Goal: Task Accomplishment & Management: Use online tool/utility

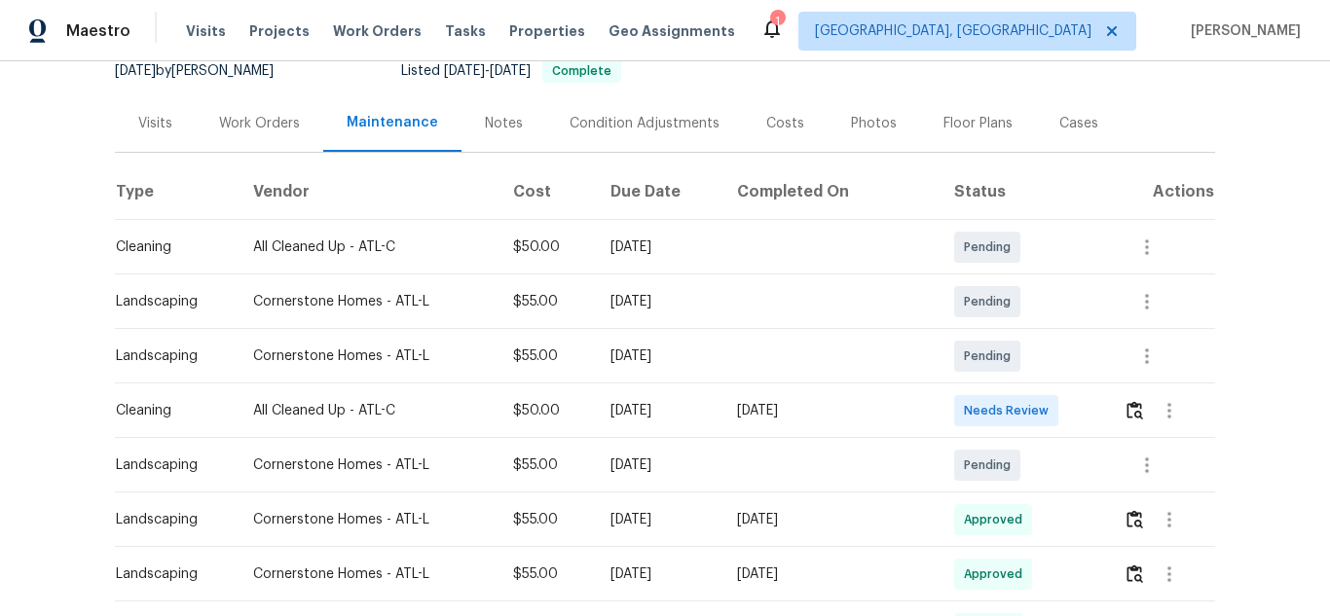
scroll to position [202, 0]
click at [1129, 412] on img "button" at bounding box center [1134, 408] width 17 height 18
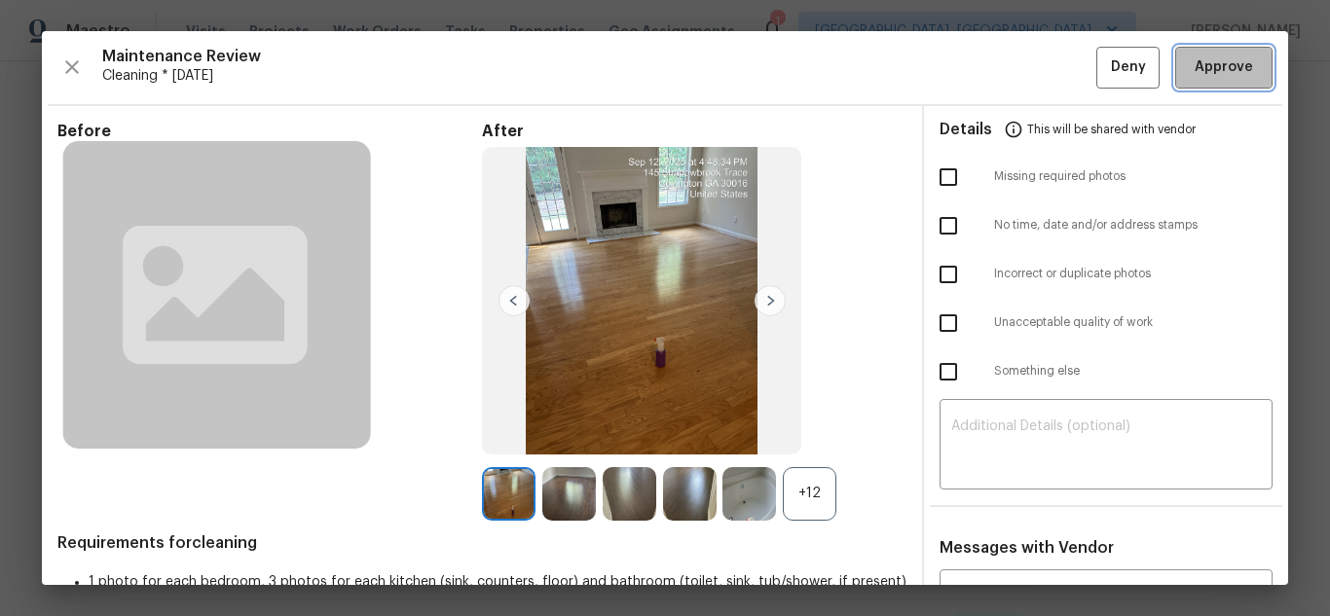
click at [1201, 55] on button "Approve" at bounding box center [1223, 68] width 97 height 42
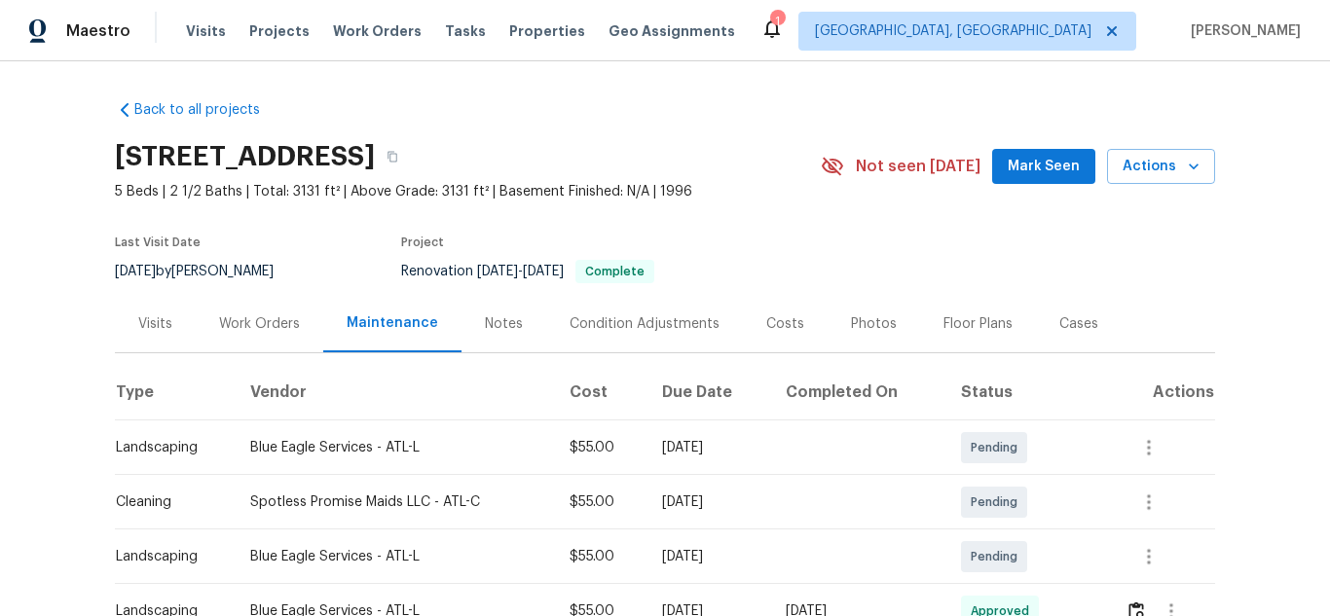
scroll to position [208, 0]
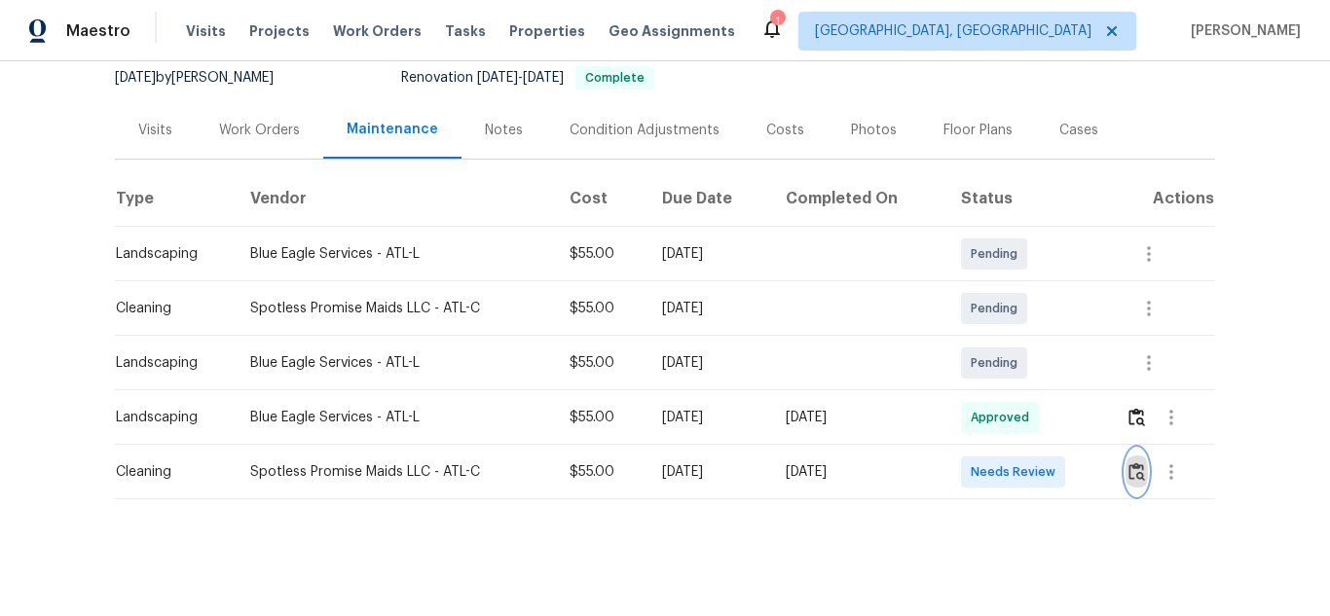
click at [1136, 462] on img "button" at bounding box center [1136, 471] width 17 height 18
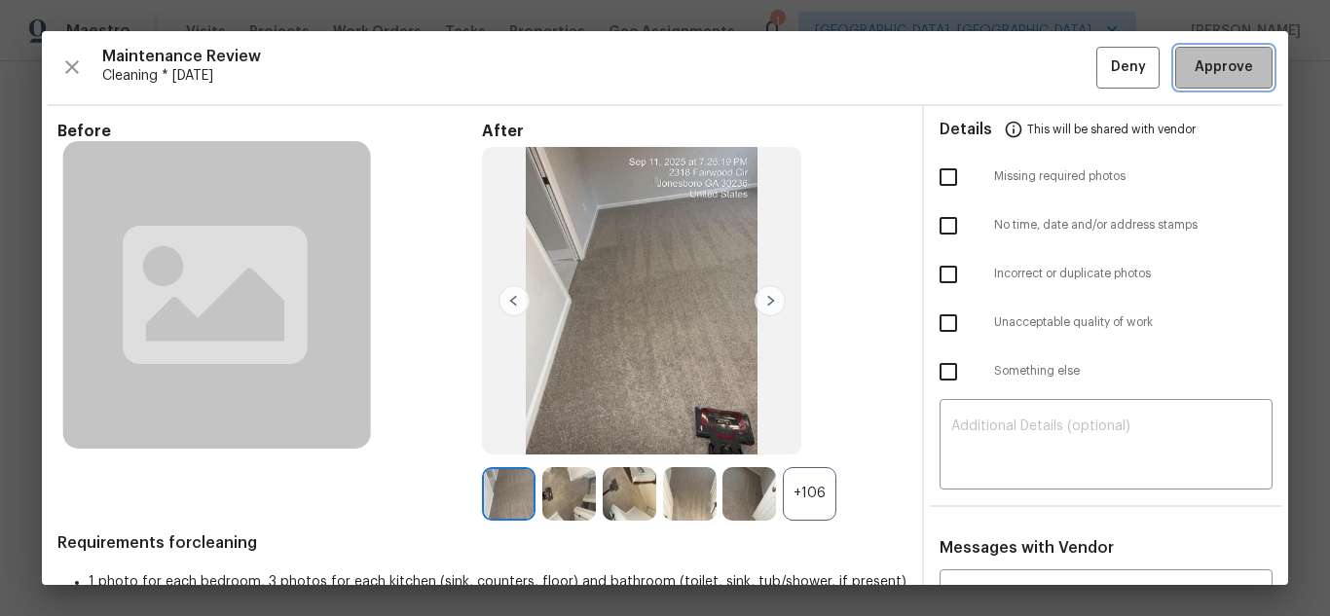
click at [1193, 82] on button "Approve" at bounding box center [1223, 68] width 97 height 42
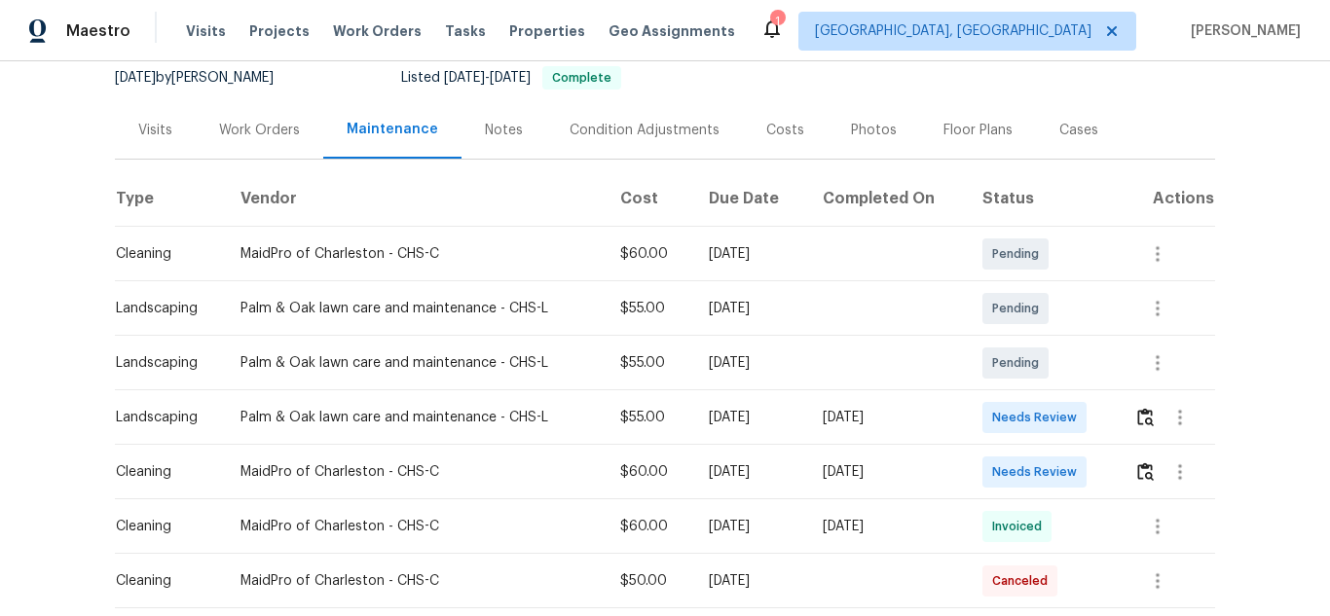
scroll to position [195, 0]
click at [1137, 463] on img "button" at bounding box center [1145, 470] width 17 height 18
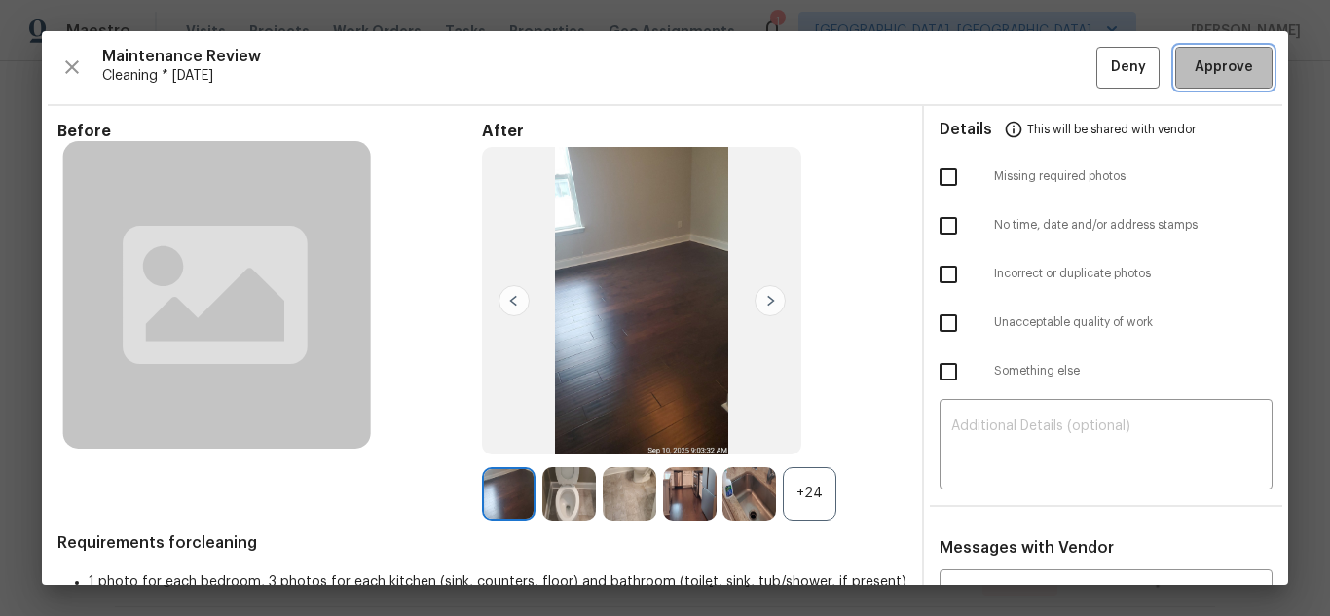
click at [1208, 55] on span "Approve" at bounding box center [1223, 67] width 58 height 24
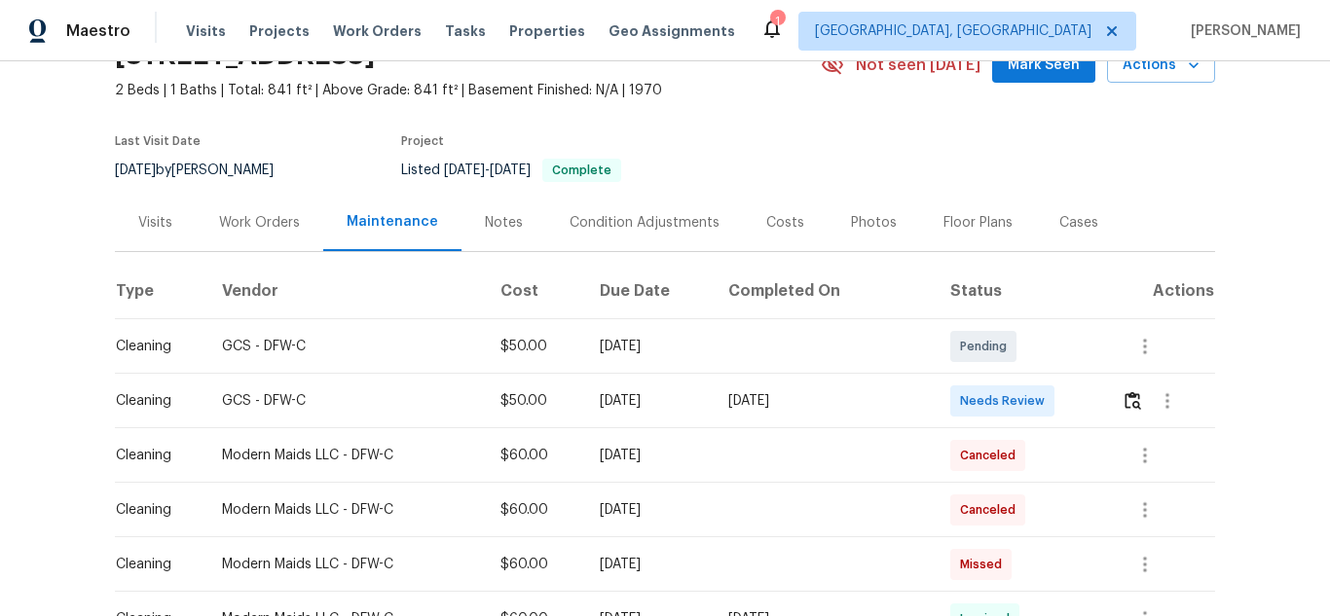
scroll to position [101, 0]
click at [1122, 387] on button "button" at bounding box center [1132, 401] width 22 height 47
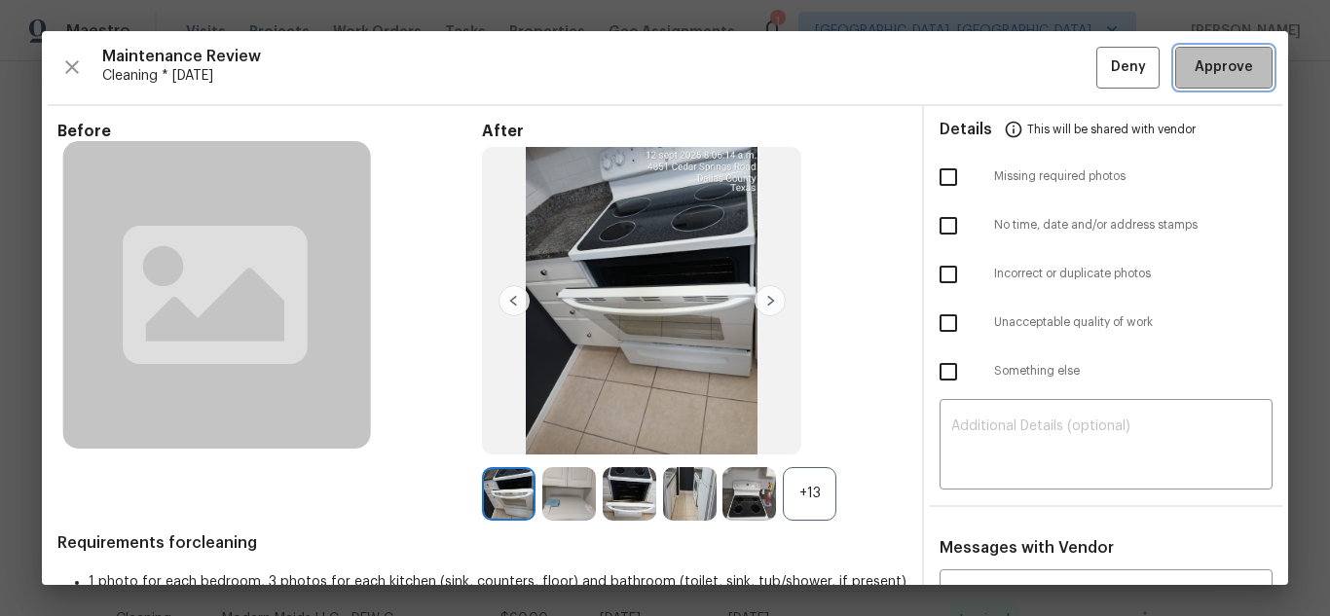
click at [1211, 56] on span "Approve" at bounding box center [1223, 67] width 58 height 24
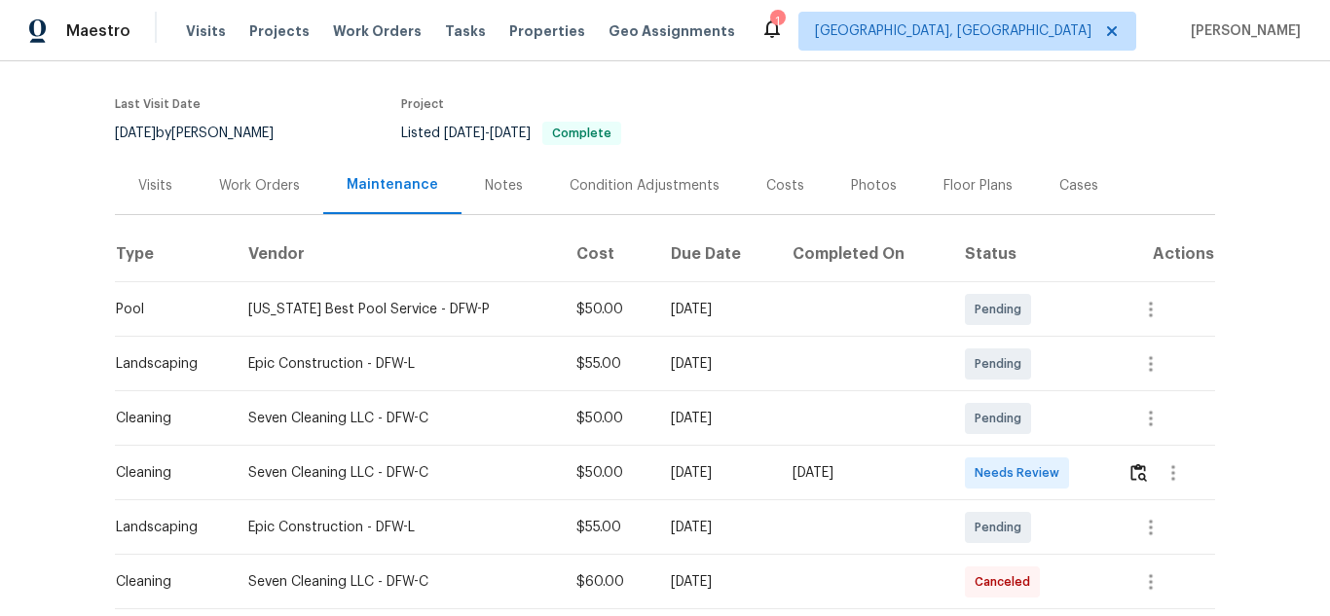
scroll to position [144, 0]
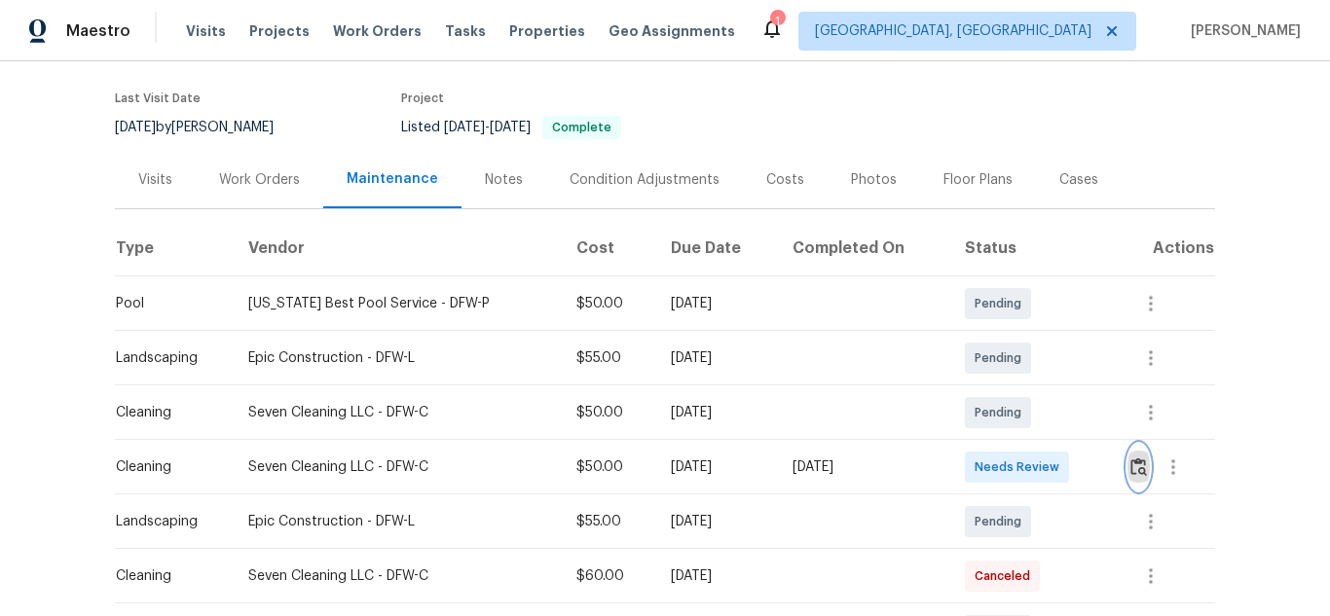
click at [1140, 464] on img "button" at bounding box center [1138, 467] width 17 height 18
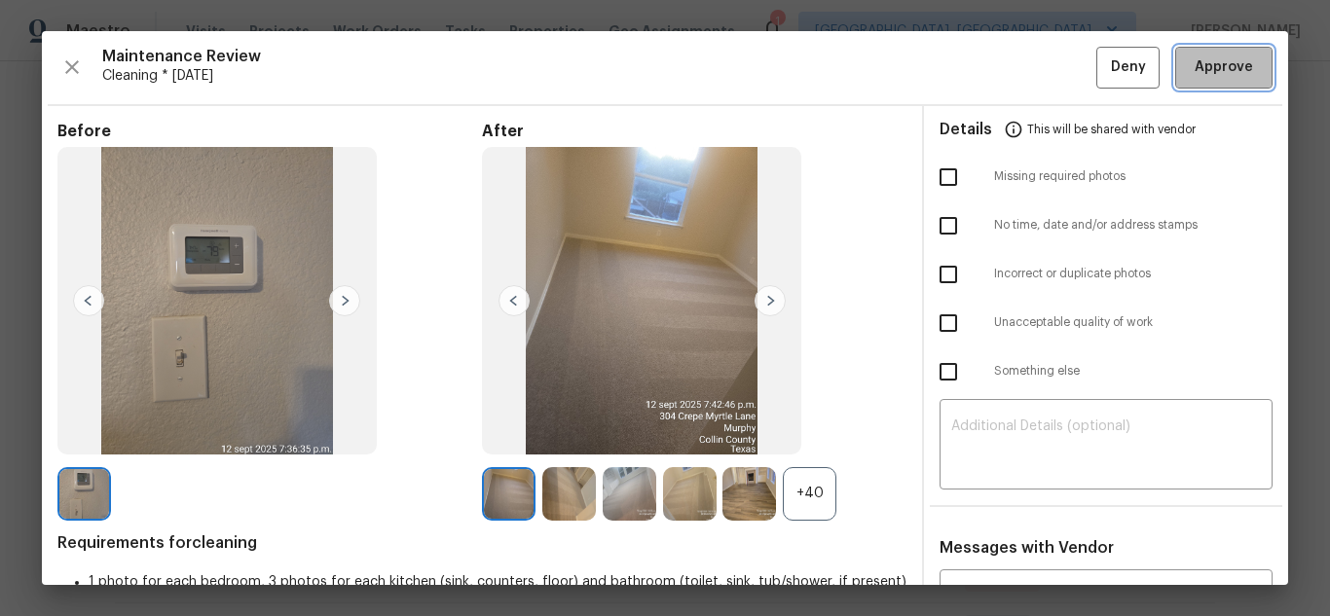
click at [1202, 78] on span "Approve" at bounding box center [1223, 67] width 58 height 24
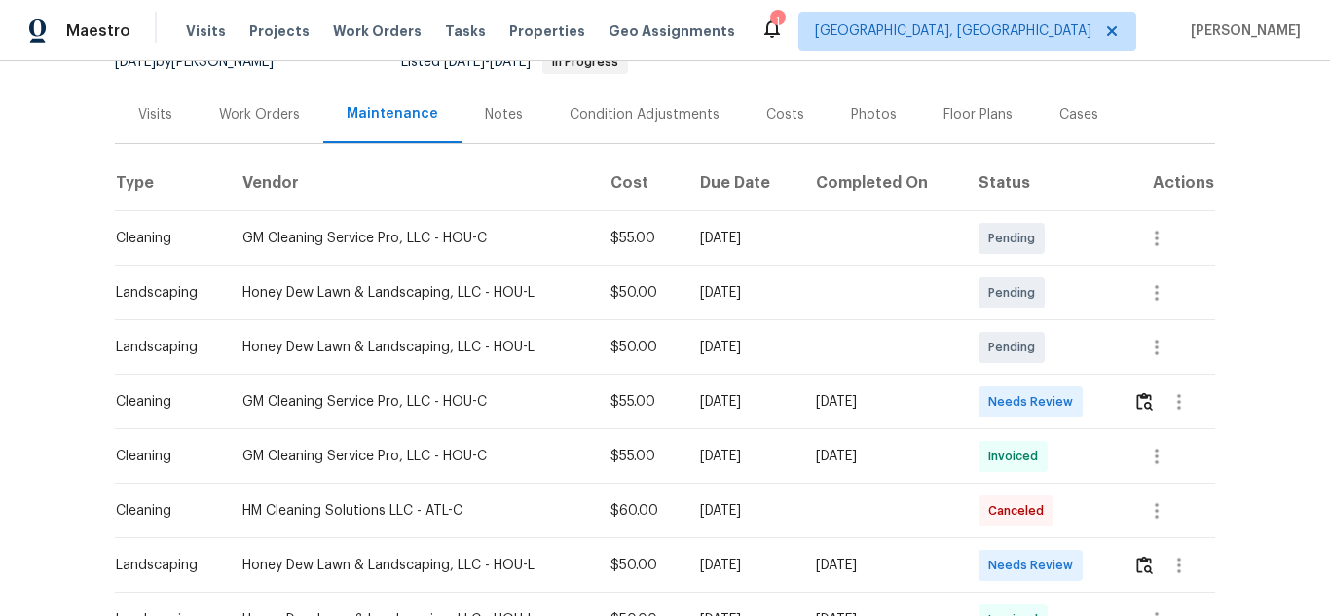
scroll to position [210, 0]
click at [1137, 415] on button "button" at bounding box center [1144, 401] width 22 height 47
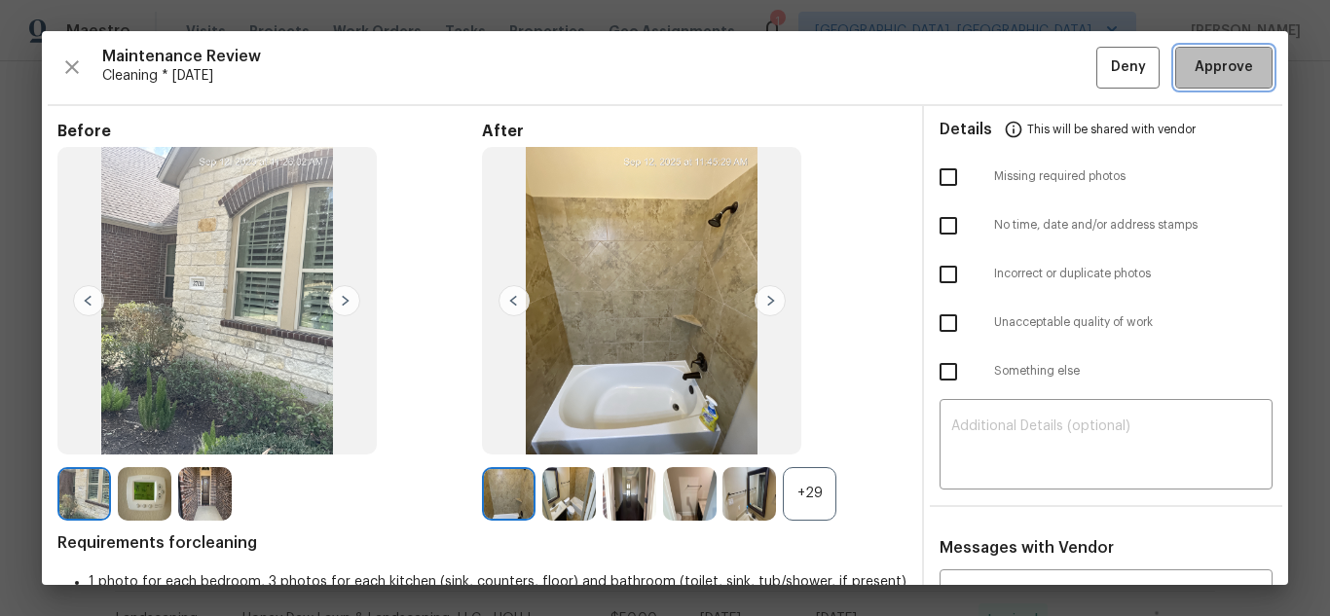
click at [1175, 65] on button "Approve" at bounding box center [1223, 68] width 97 height 42
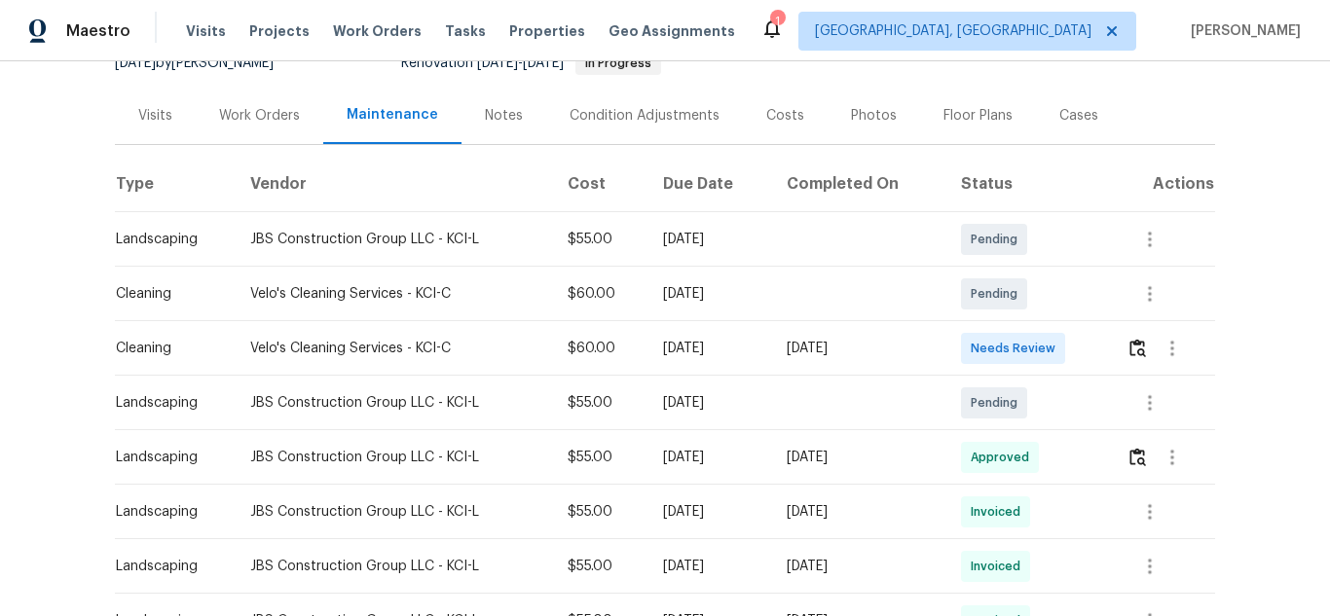
scroll to position [209, 0]
click at [1137, 345] on img "button" at bounding box center [1137, 347] width 17 height 18
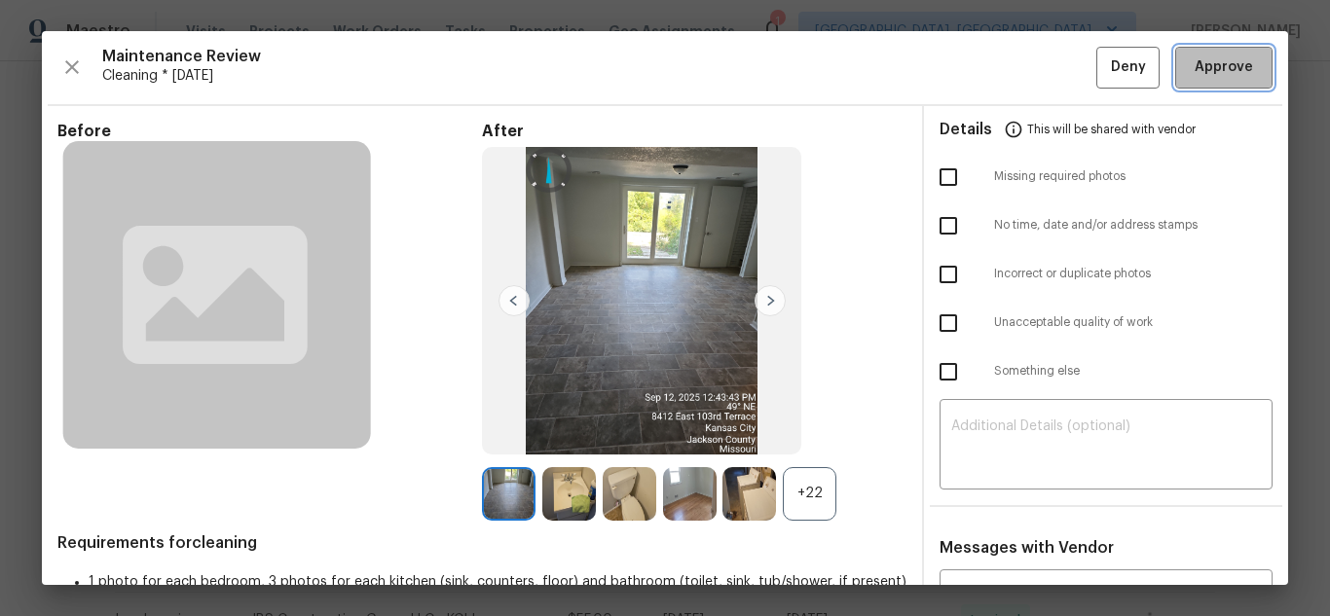
click at [1196, 58] on span "Approve" at bounding box center [1223, 67] width 58 height 24
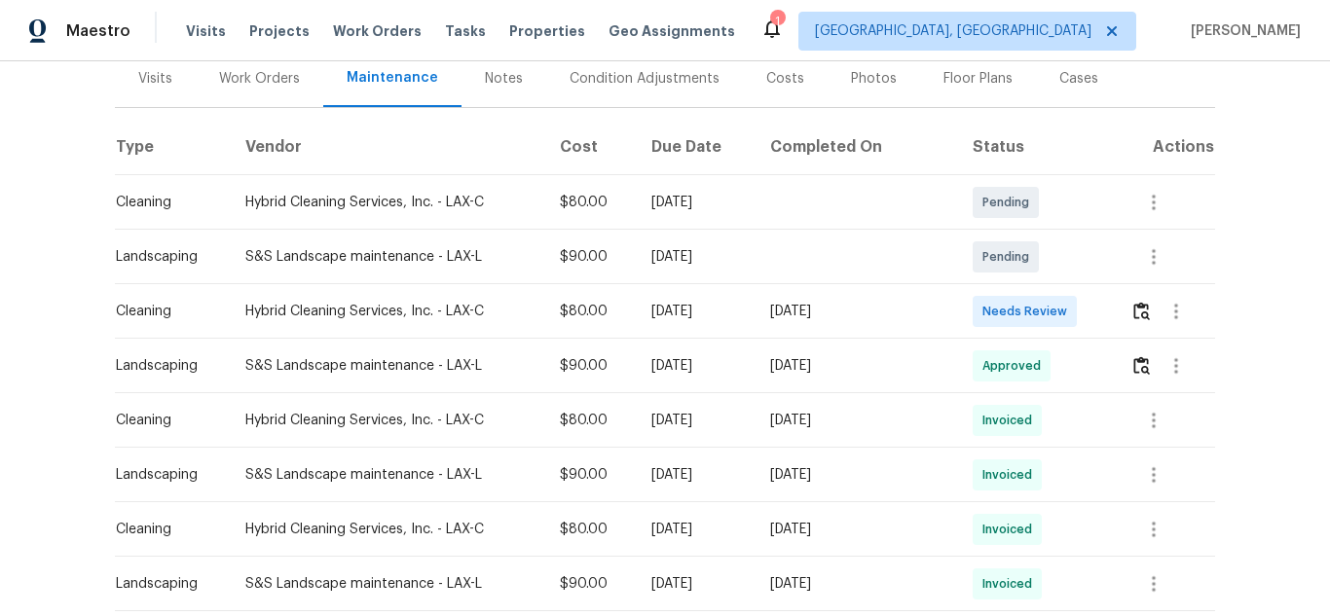
scroll to position [246, 0]
click at [1137, 305] on img "button" at bounding box center [1141, 310] width 17 height 18
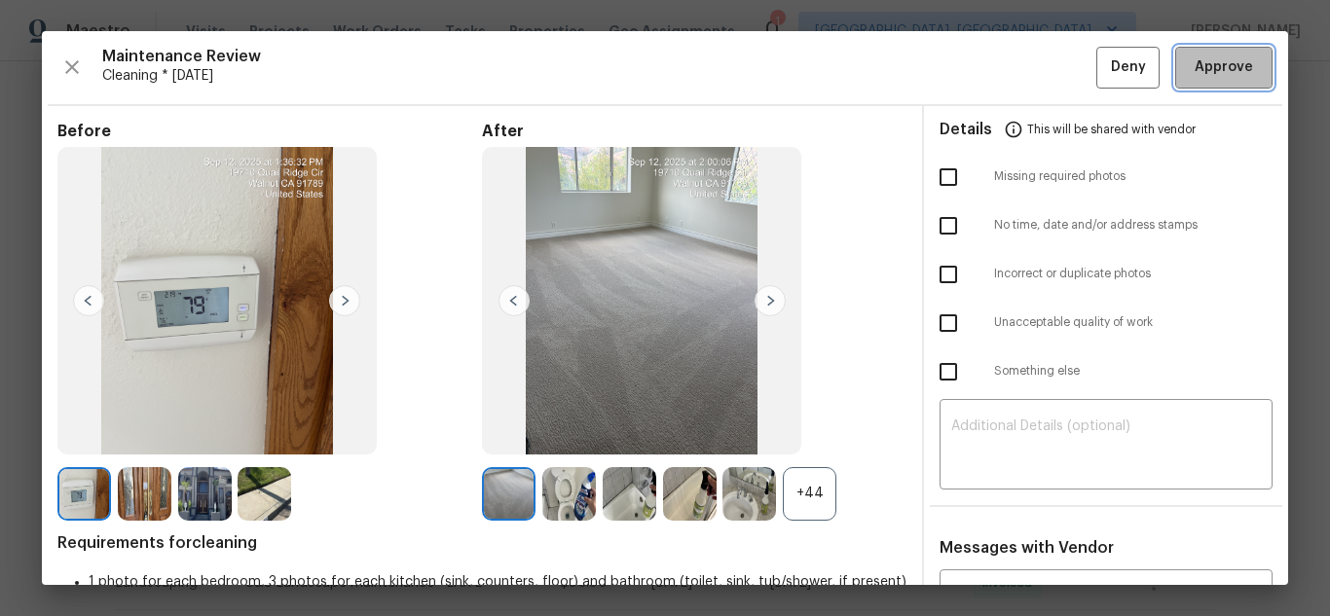
click at [1209, 65] on span "Approve" at bounding box center [1223, 67] width 58 height 24
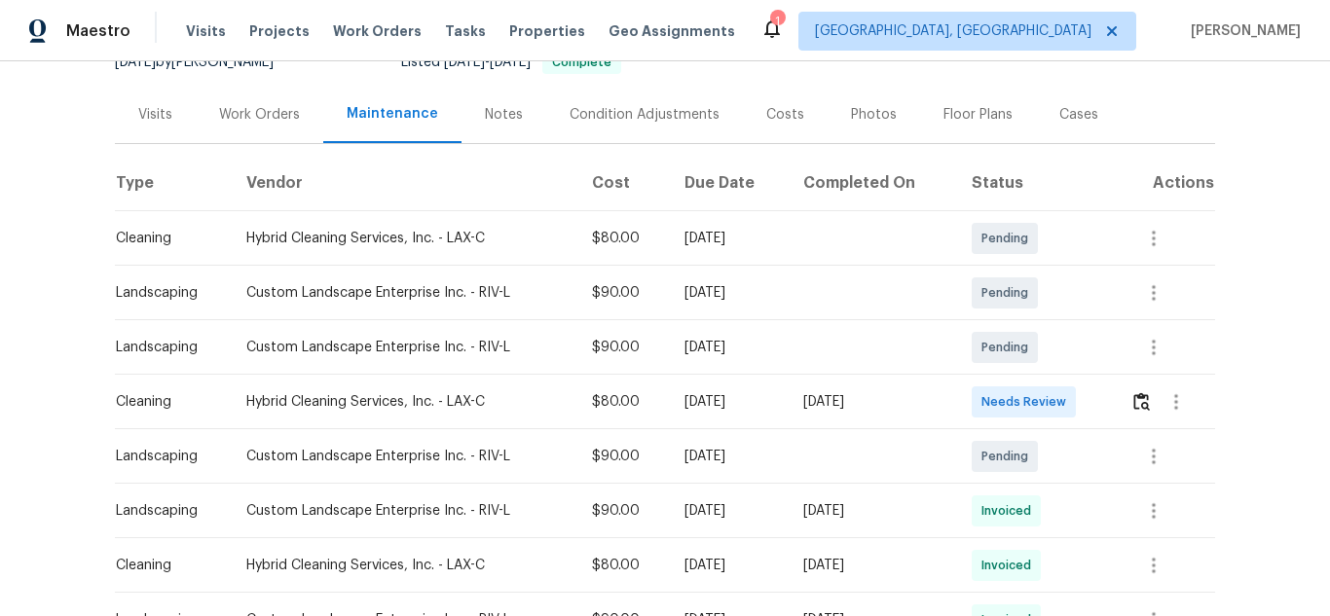
scroll to position [210, 0]
click at [1142, 404] on img "button" at bounding box center [1141, 400] width 17 height 18
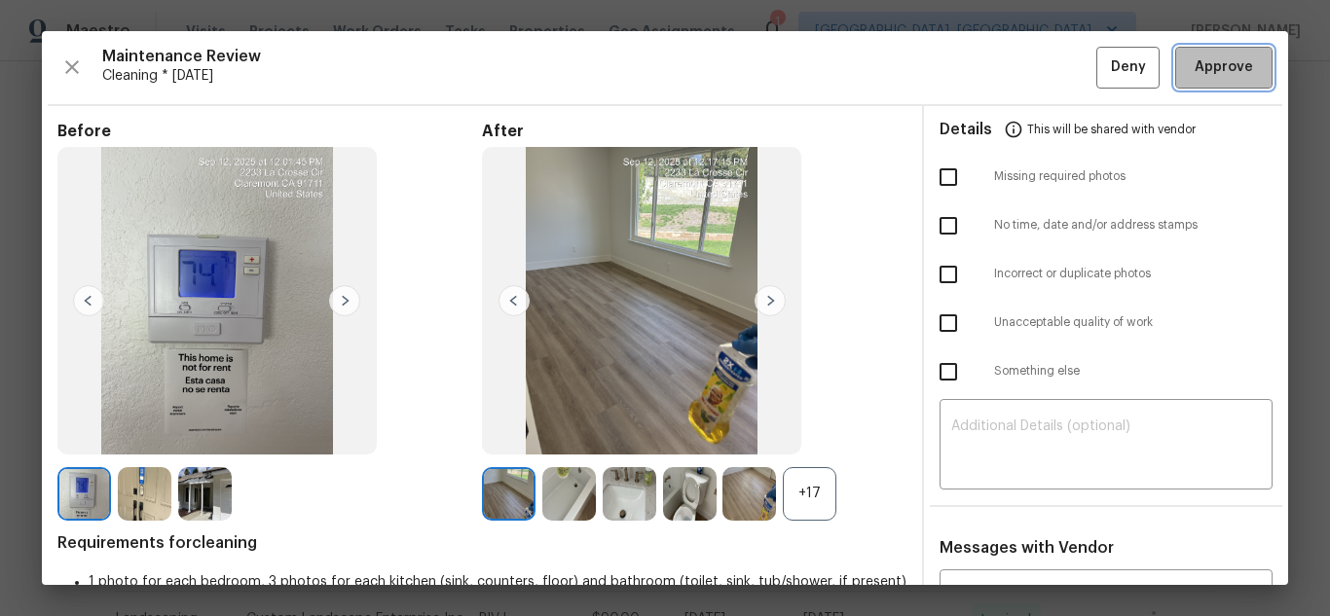
click at [1186, 85] on button "Approve" at bounding box center [1223, 68] width 97 height 42
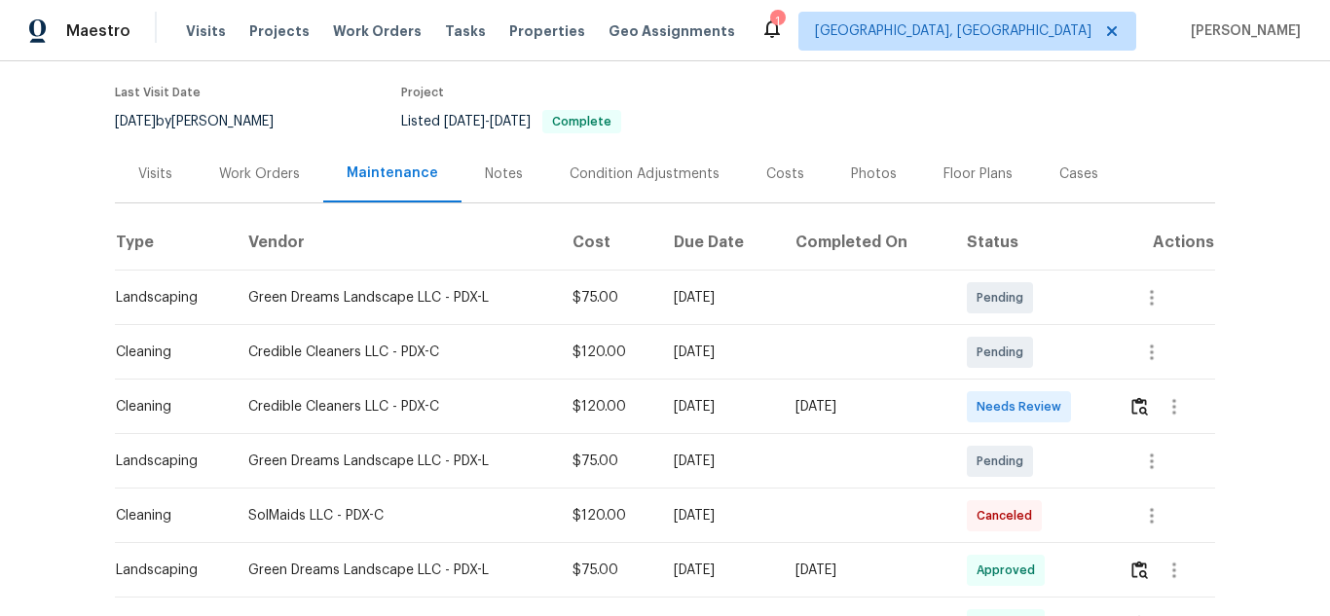
scroll to position [153, 0]
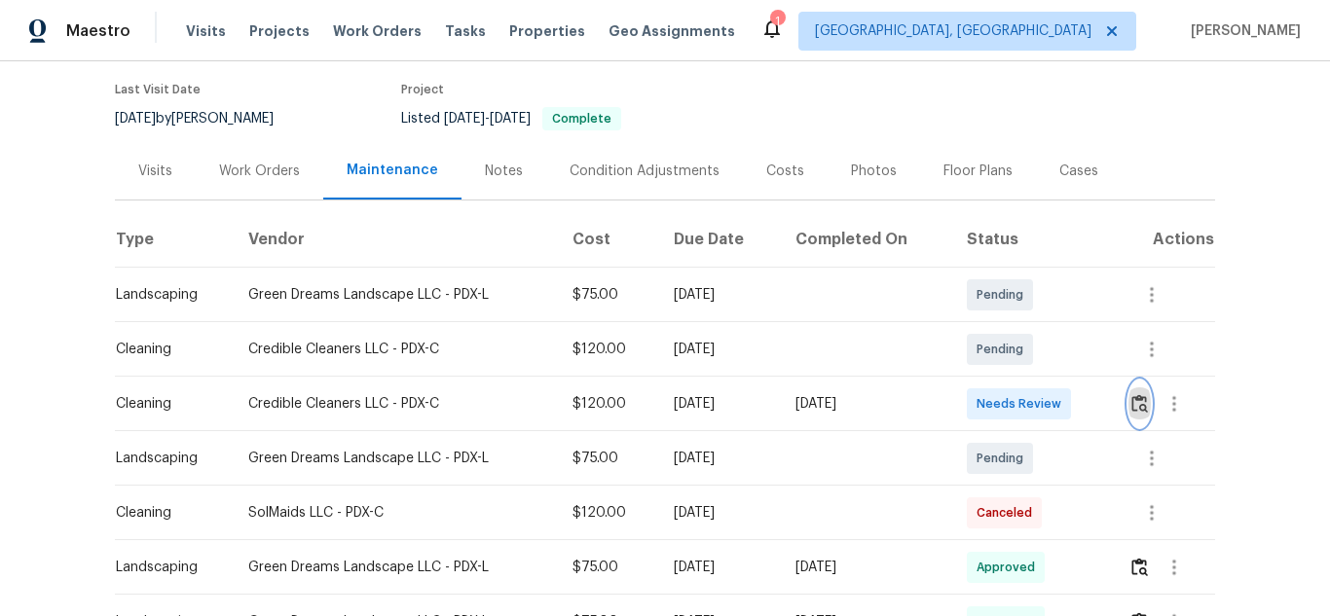
click at [1141, 405] on img "button" at bounding box center [1139, 403] width 17 height 18
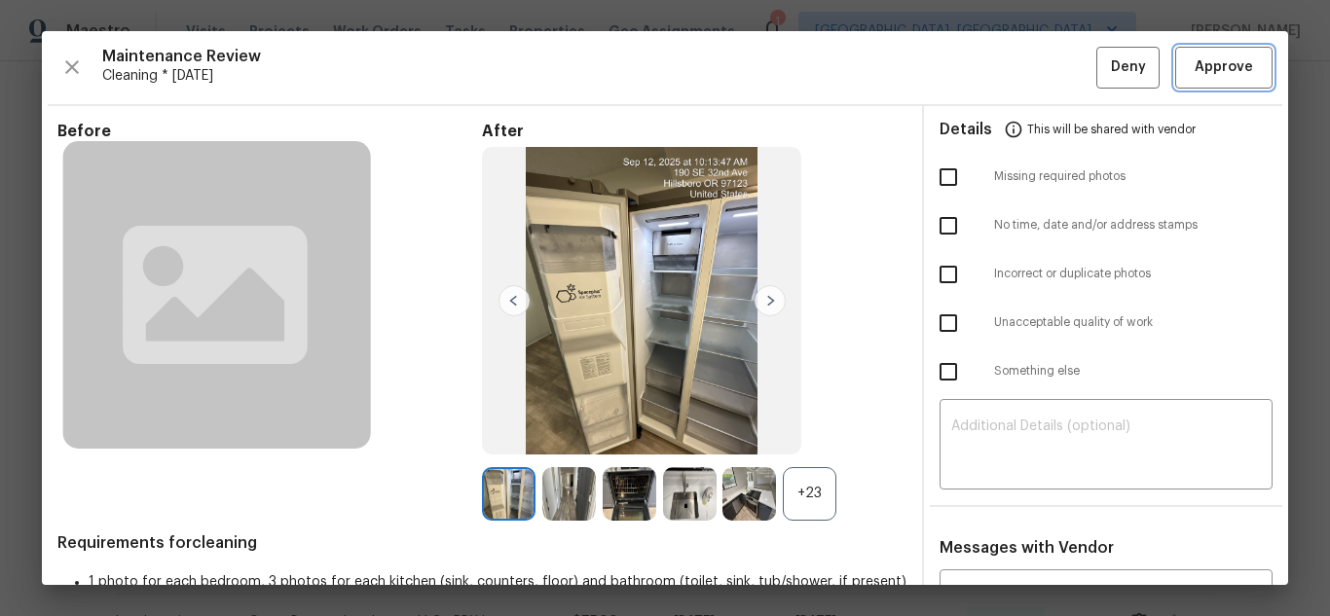
click at [1213, 76] on span "Approve" at bounding box center [1223, 67] width 58 height 24
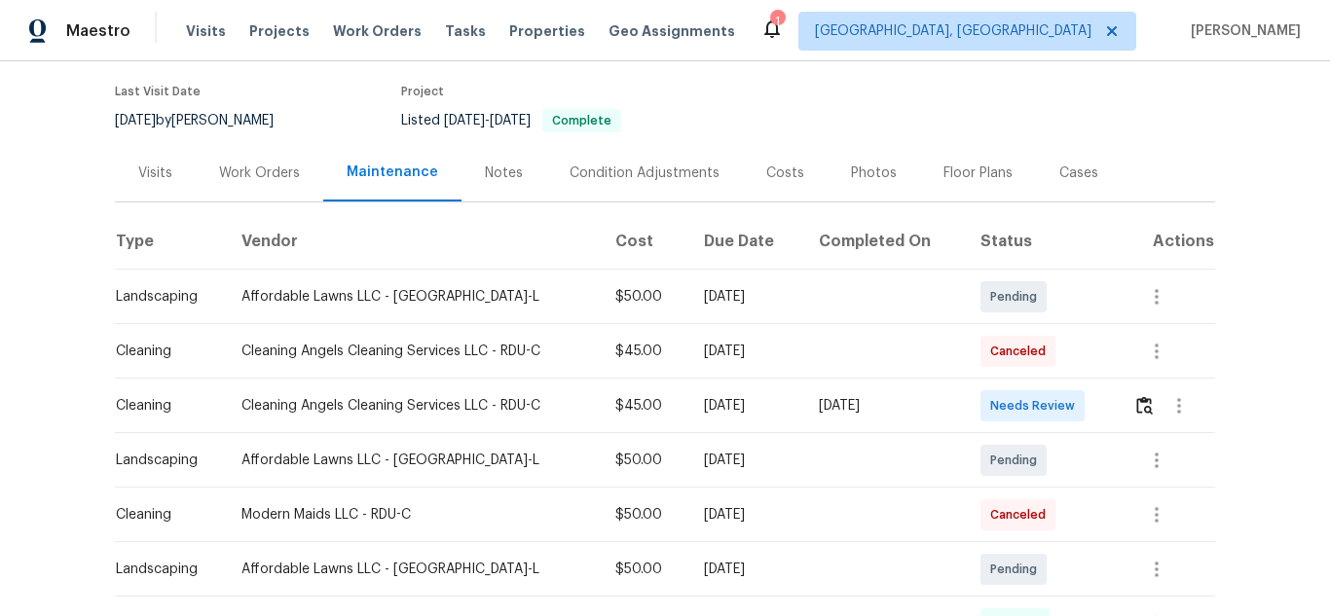
scroll to position [155, 0]
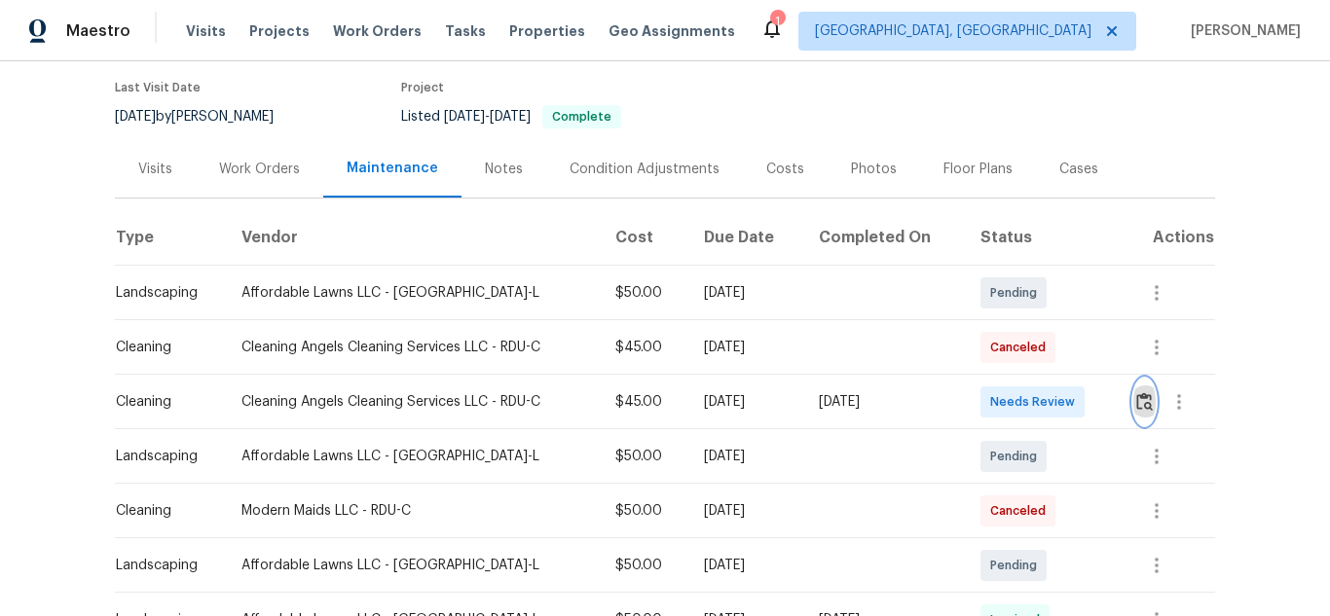
click at [1142, 396] on img "button" at bounding box center [1144, 401] width 17 height 18
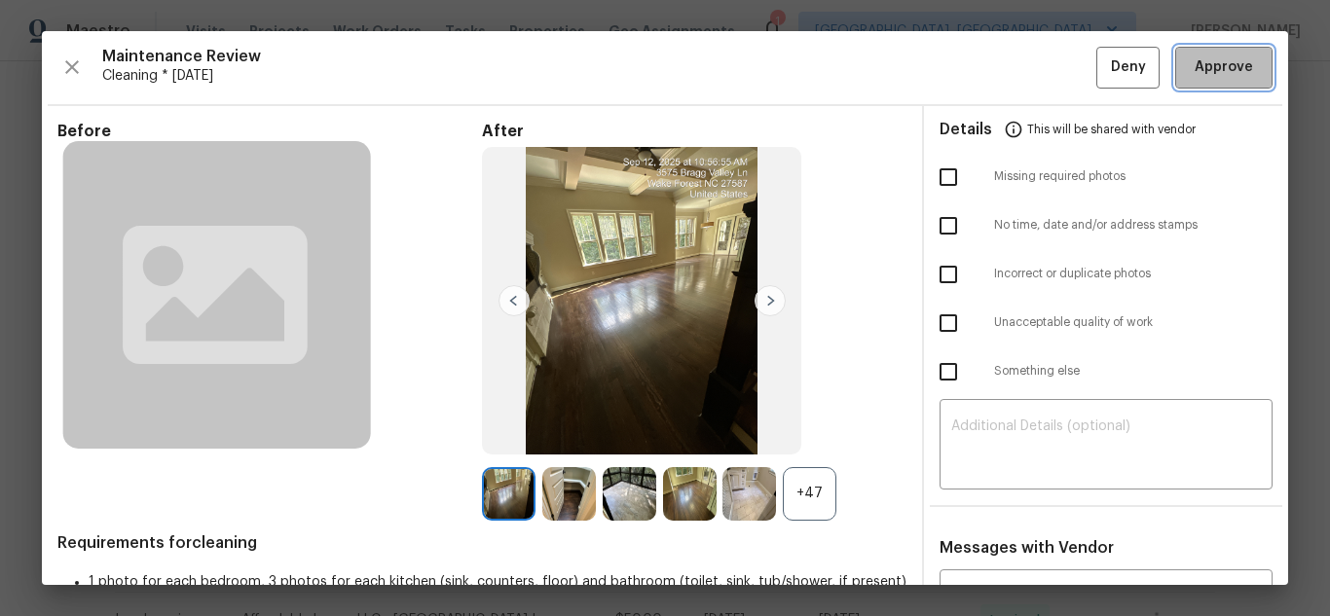
click at [1230, 58] on span "Approve" at bounding box center [1223, 67] width 58 height 24
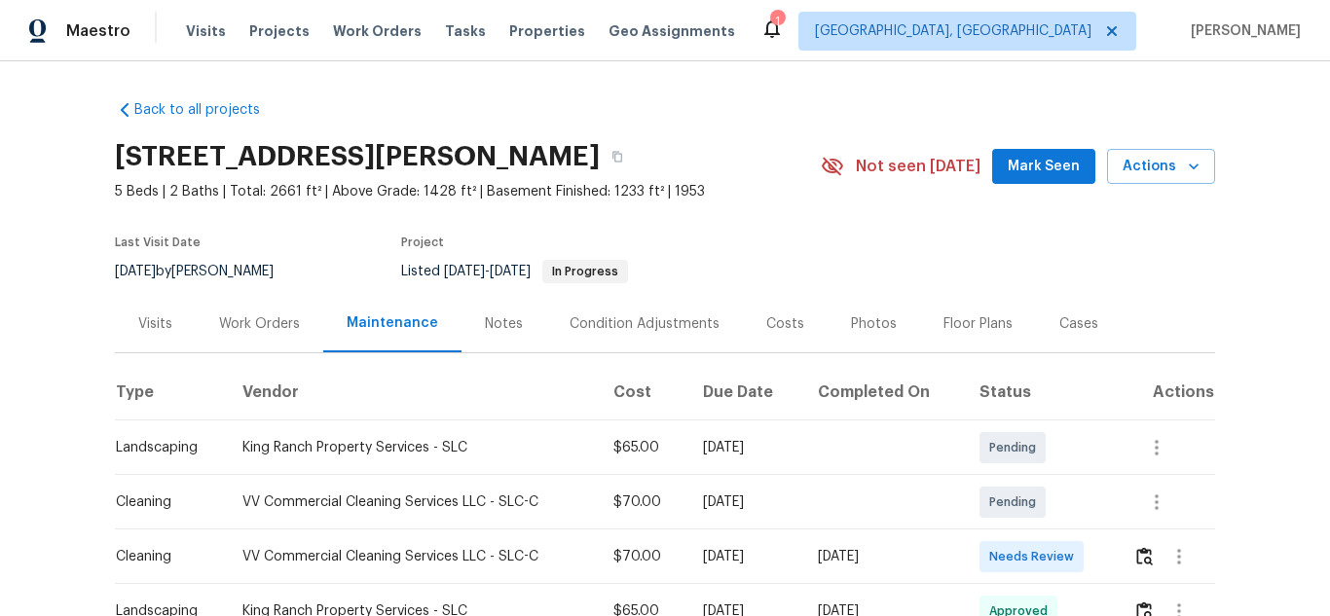
scroll to position [154, 0]
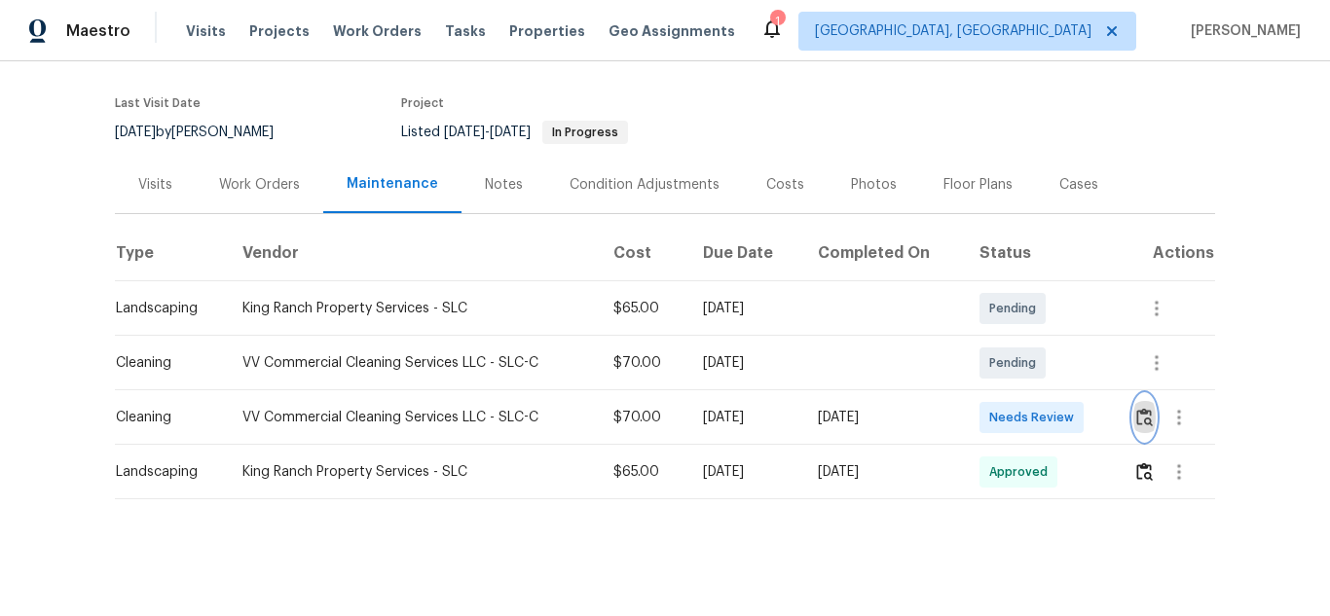
click at [1136, 412] on img "button" at bounding box center [1144, 417] width 17 height 18
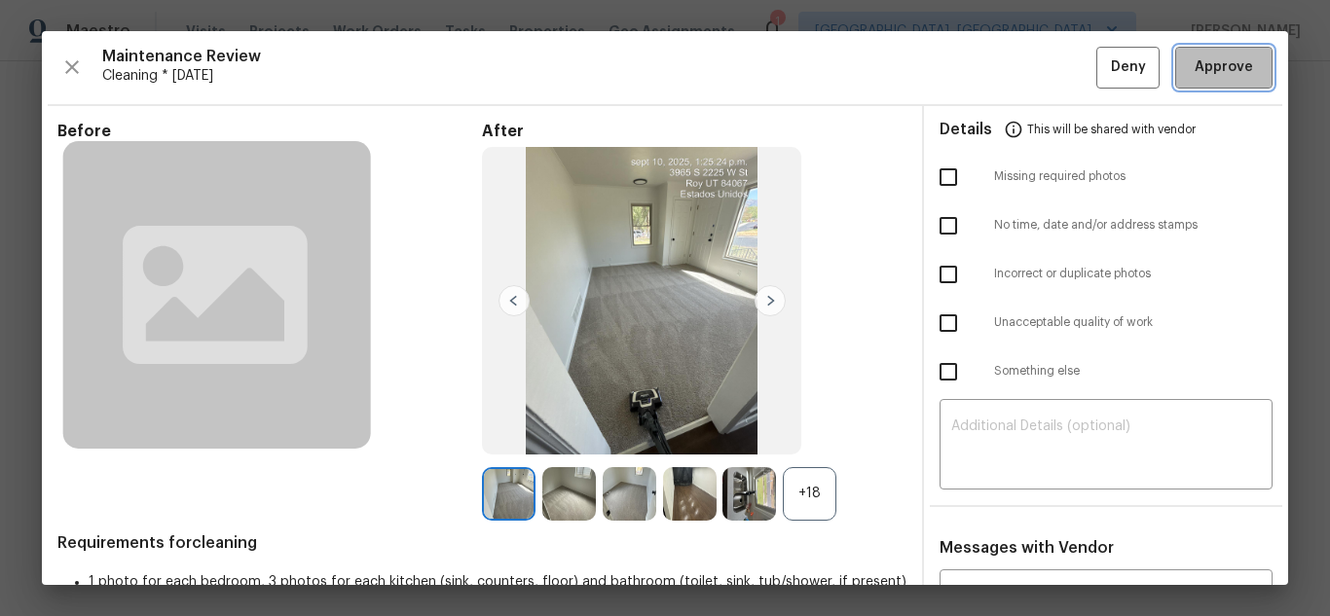
click at [1193, 80] on button "Approve" at bounding box center [1223, 68] width 97 height 42
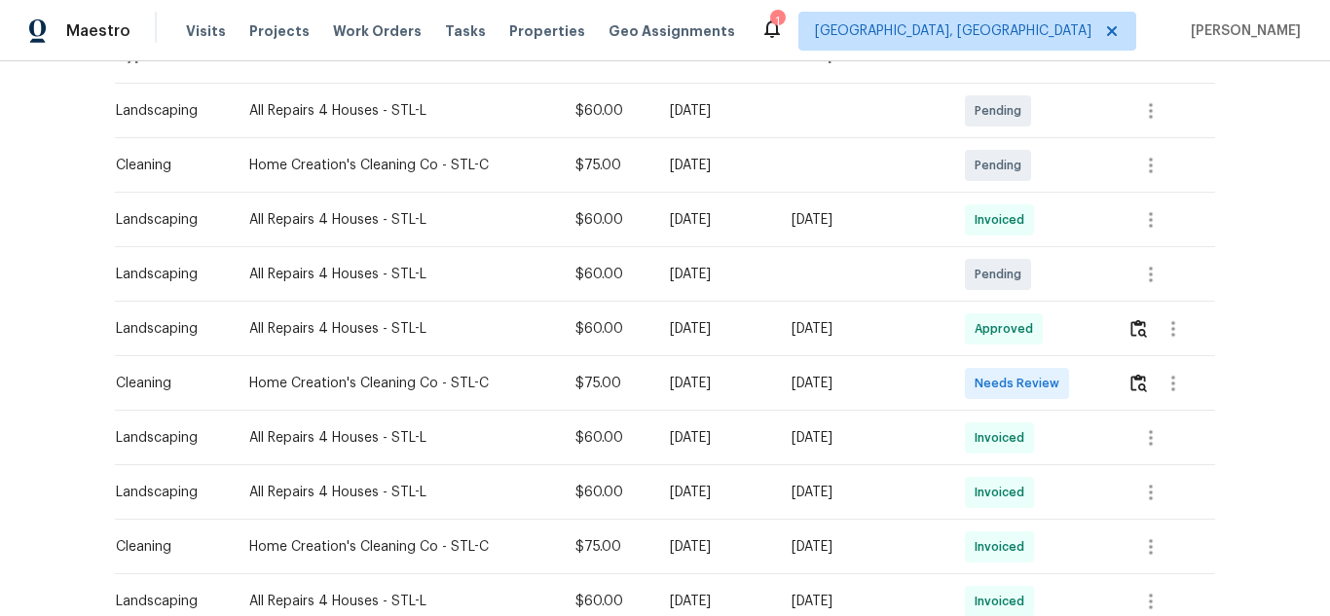
scroll to position [340, 0]
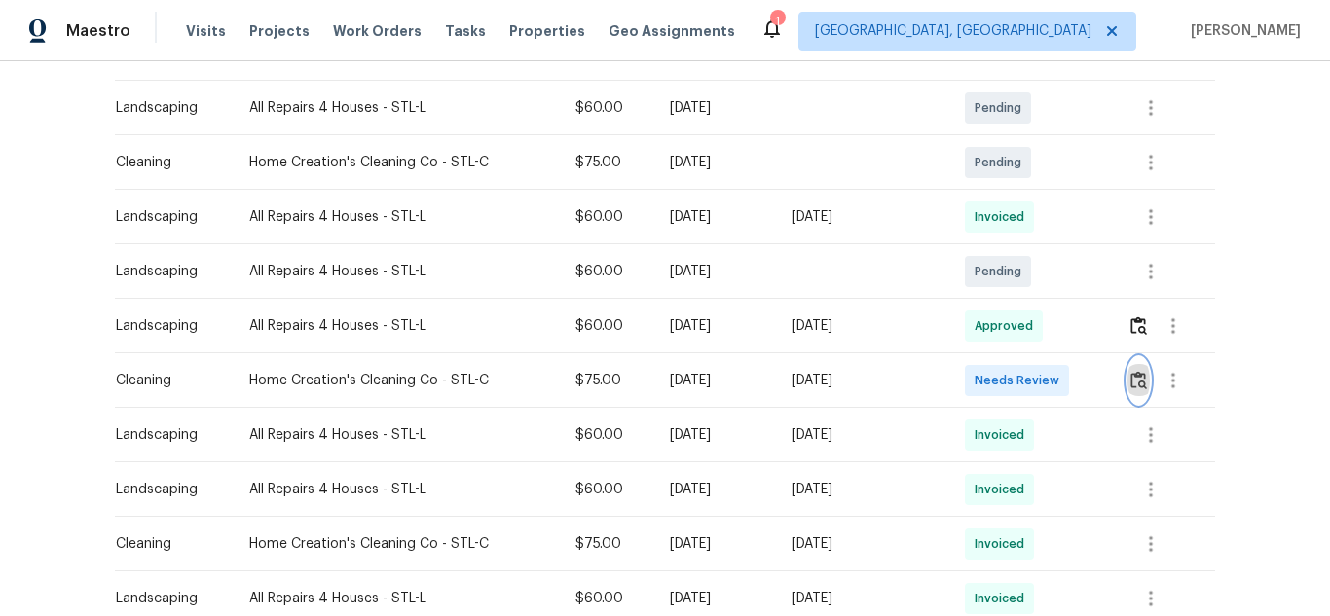
click at [1127, 383] on button "button" at bounding box center [1138, 380] width 22 height 47
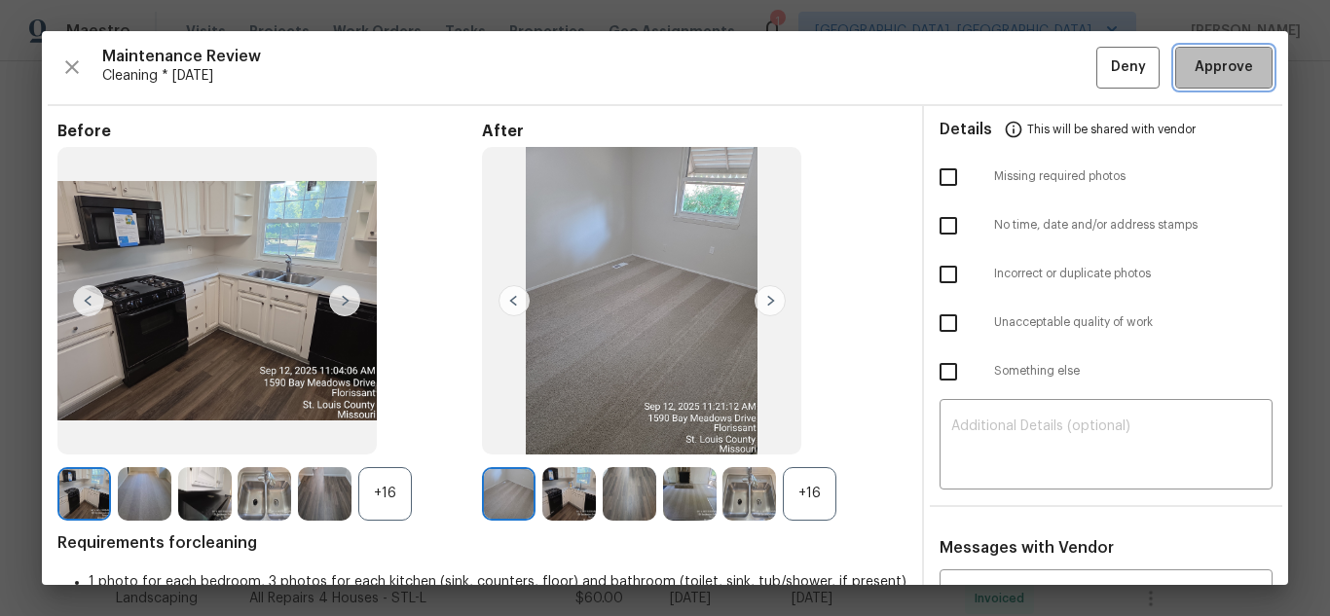
click at [1204, 70] on span "Approve" at bounding box center [1223, 67] width 58 height 24
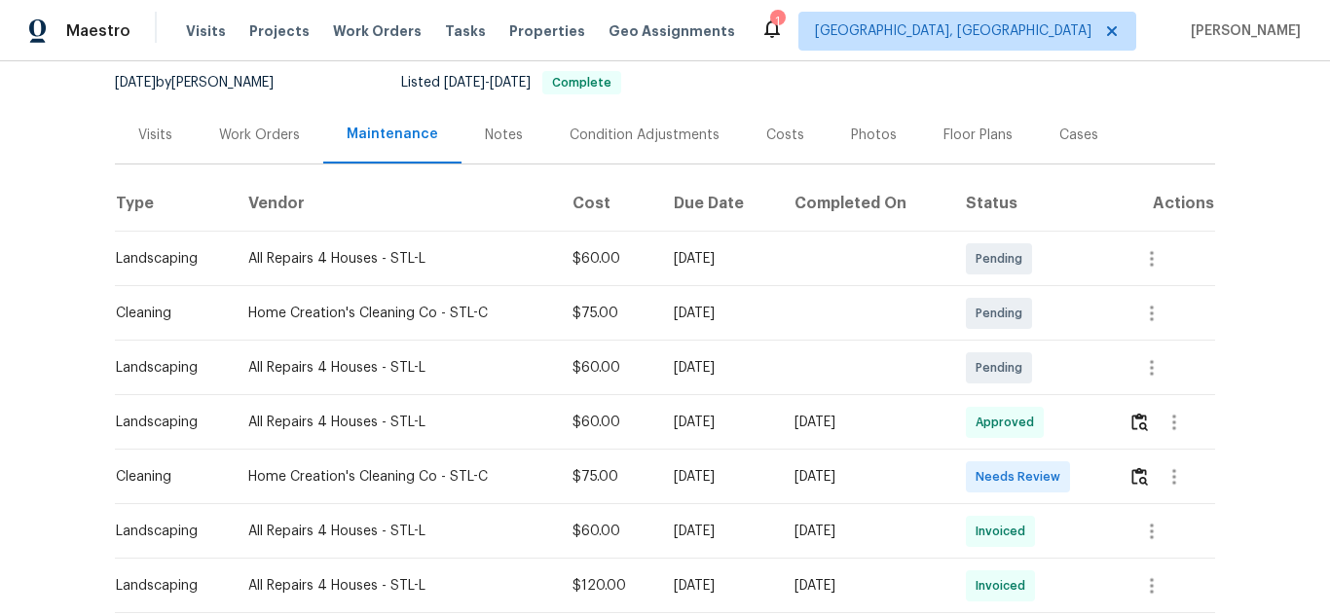
scroll to position [289, 0]
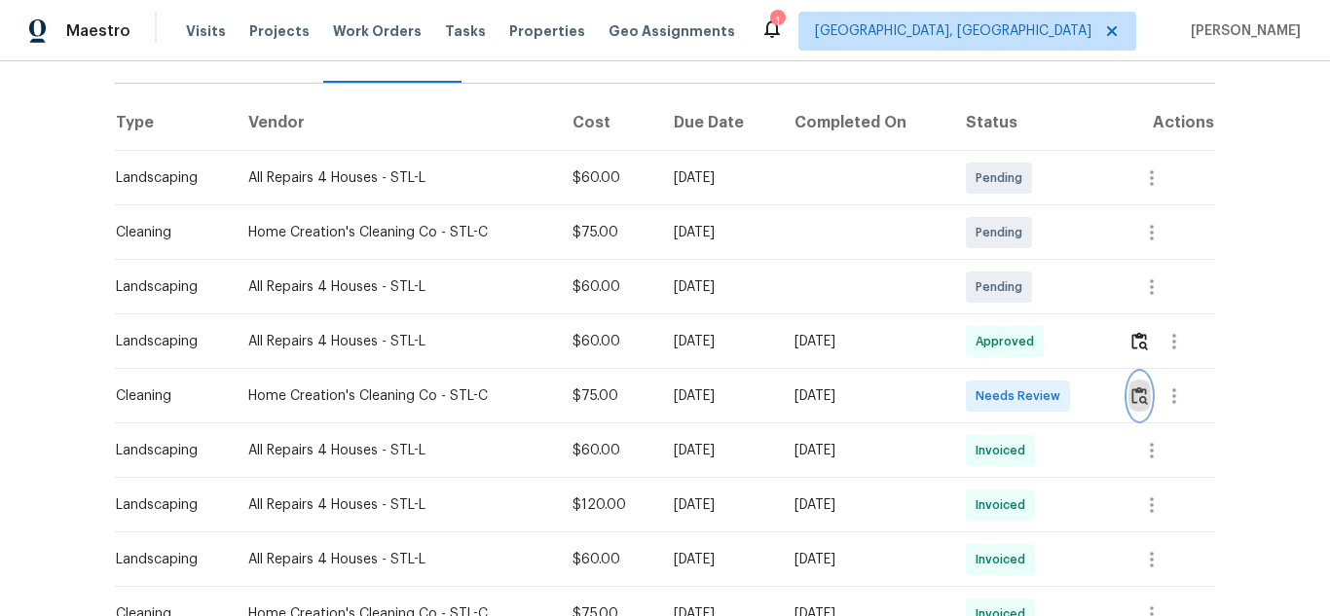
click at [1140, 386] on img "button" at bounding box center [1139, 395] width 17 height 18
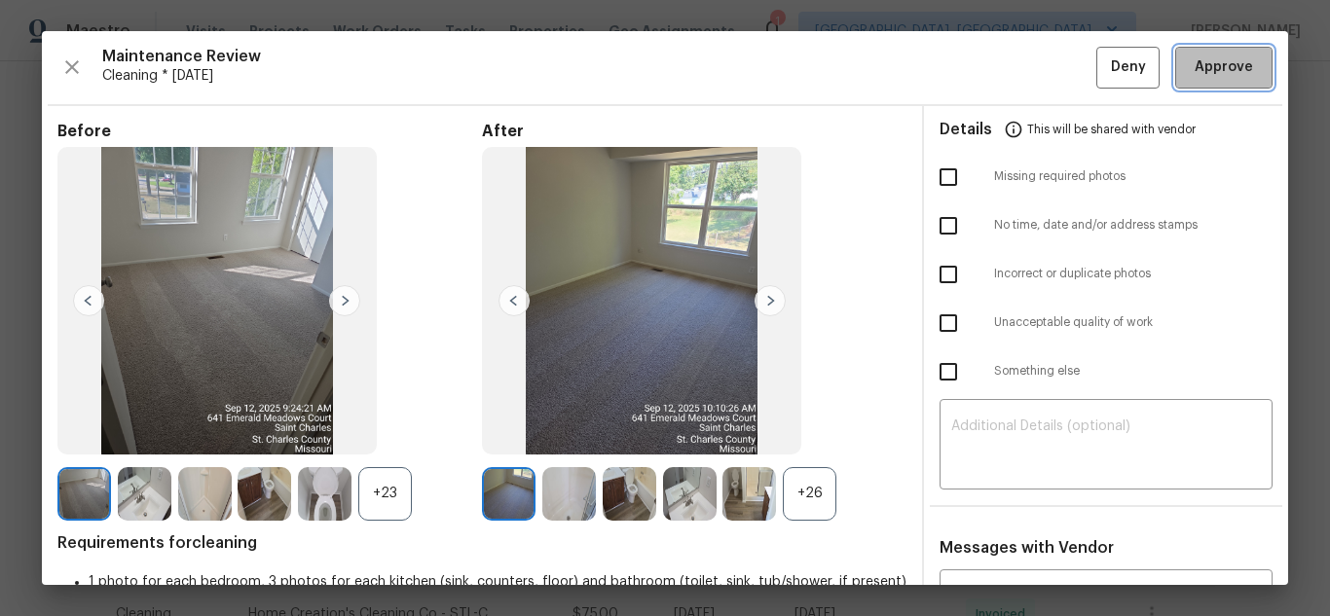
click at [1226, 59] on span "Approve" at bounding box center [1223, 67] width 58 height 24
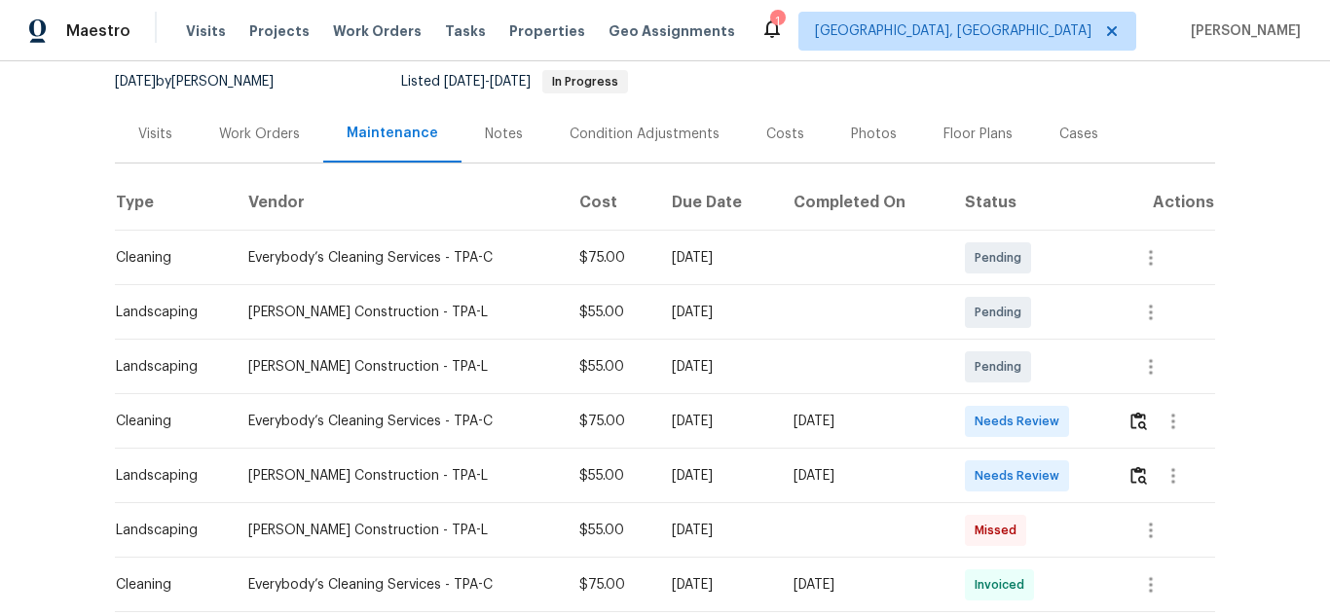
scroll to position [194, 0]
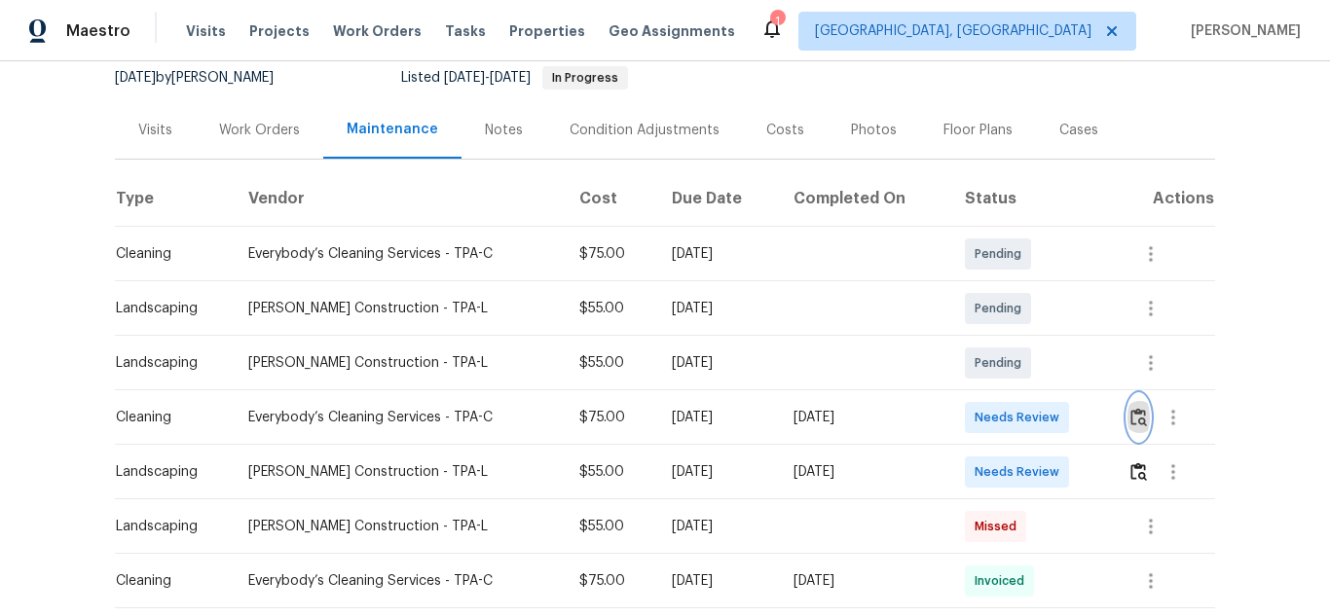
click at [1137, 410] on img "button" at bounding box center [1138, 417] width 17 height 18
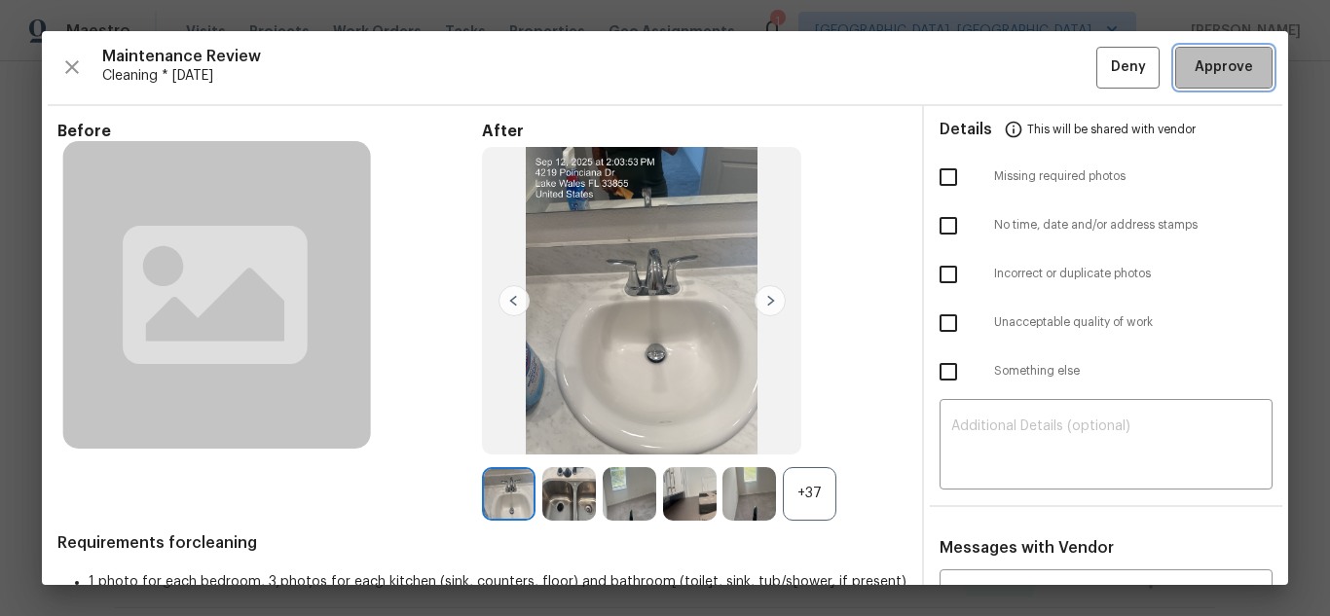
click at [1194, 71] on span "Approve" at bounding box center [1223, 67] width 58 height 24
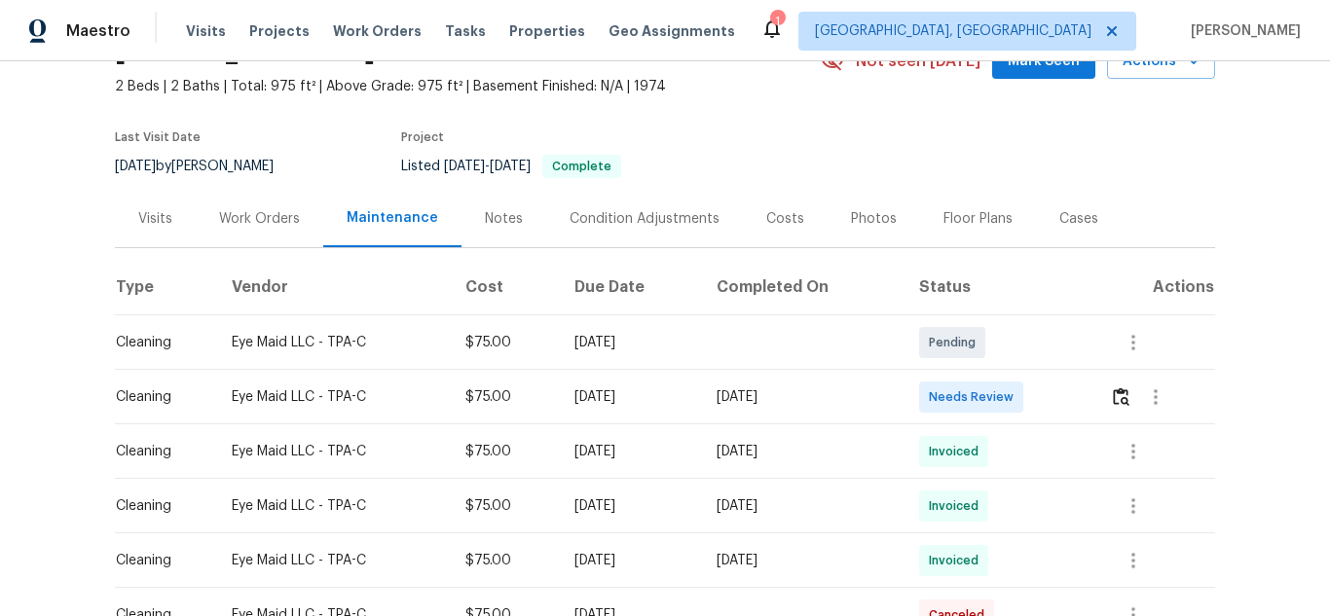
scroll to position [106, 0]
click at [1130, 410] on button "button" at bounding box center [1121, 396] width 22 height 47
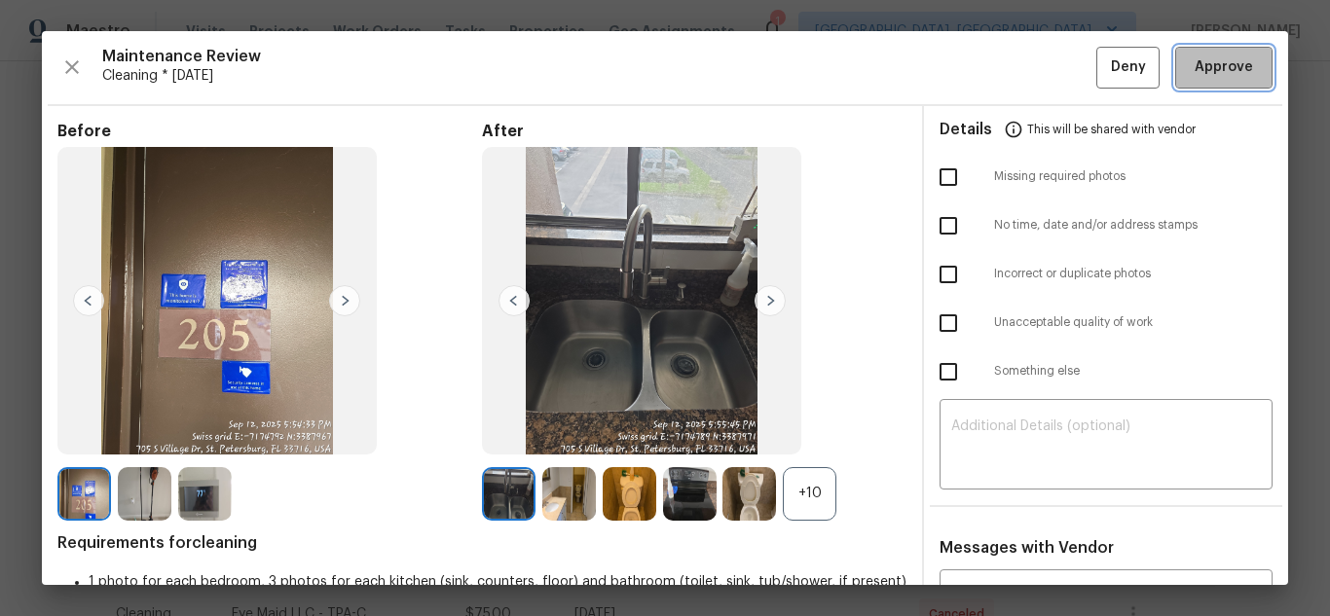
click at [1175, 79] on button "Approve" at bounding box center [1223, 68] width 97 height 42
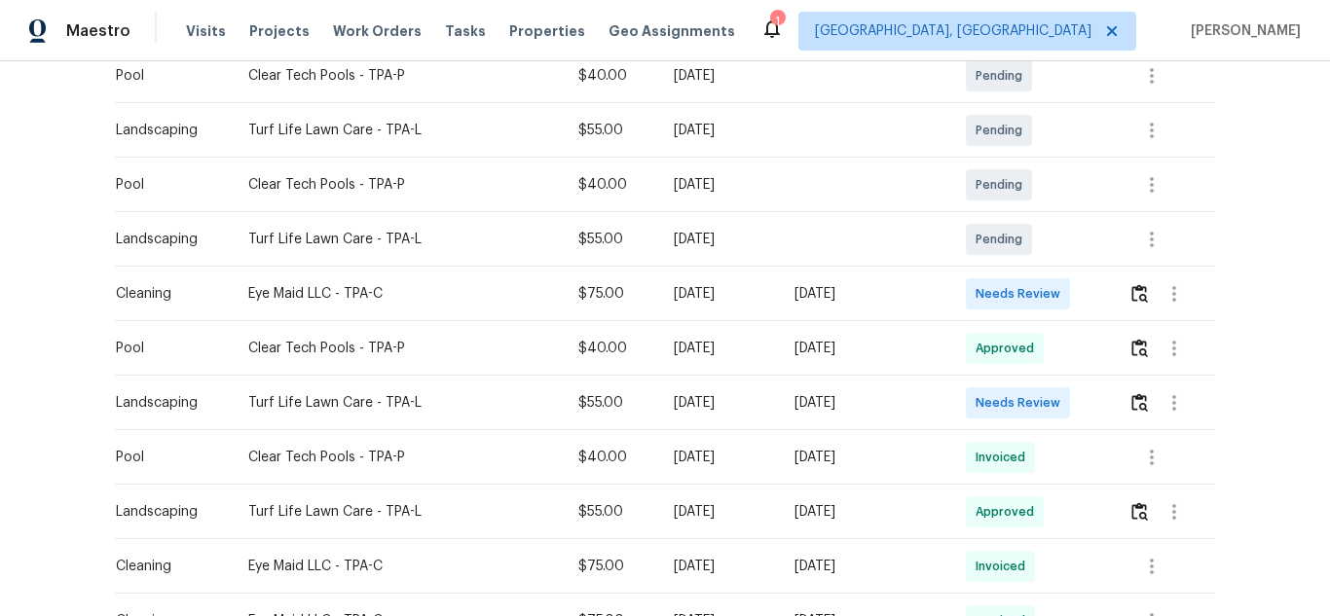
scroll to position [373, 0]
click at [1131, 286] on img "button" at bounding box center [1139, 292] width 17 height 18
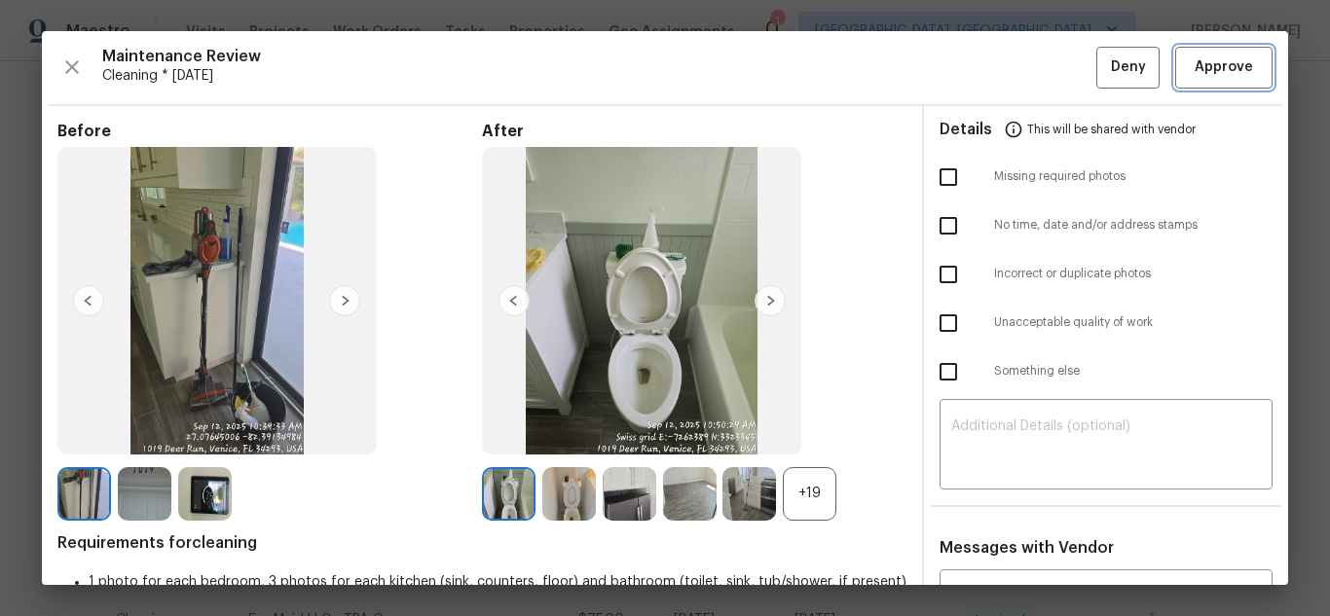
click at [1194, 74] on span "Approve" at bounding box center [1223, 67] width 58 height 24
